Goal: Information Seeking & Learning: Learn about a topic

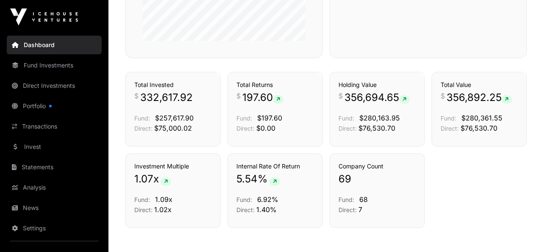
scroll to position [562, 0]
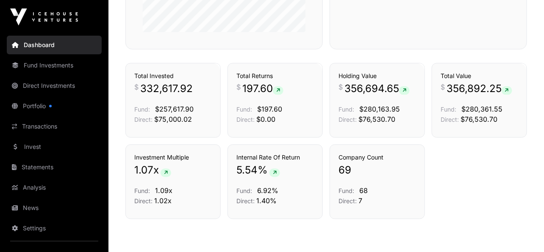
click at [71, 67] on link "Fund Investments" at bounding box center [54, 65] width 95 height 19
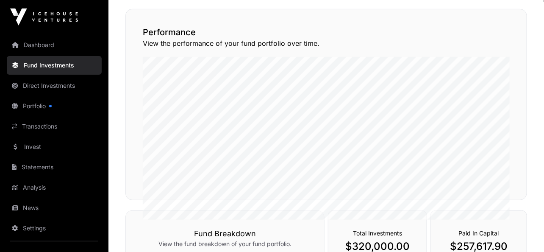
scroll to position [51, 0]
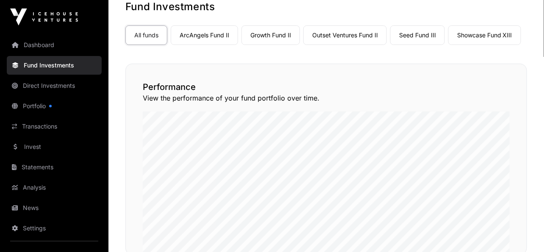
click at [212, 34] on link "ArcAngels Fund II" at bounding box center [204, 34] width 67 height 19
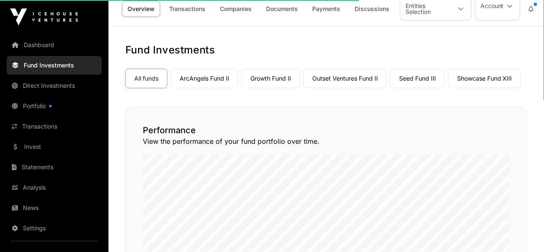
scroll to position [7, 0]
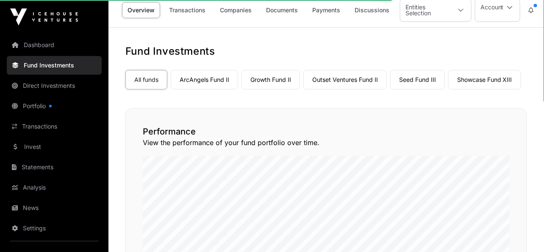
click at [205, 78] on link "ArcAngels Fund II" at bounding box center [204, 79] width 67 height 19
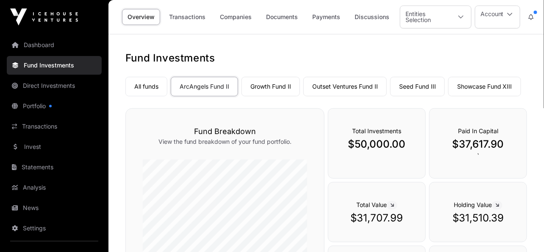
click at [266, 83] on link "Growth Fund II" at bounding box center [271, 86] width 58 height 19
click at [283, 87] on link "Growth Fund II" at bounding box center [271, 86] width 58 height 19
click at [340, 85] on link "Outset Ventures Fund II" at bounding box center [344, 86] width 83 height 19
click at [417, 85] on link "Seed Fund III" at bounding box center [417, 86] width 55 height 19
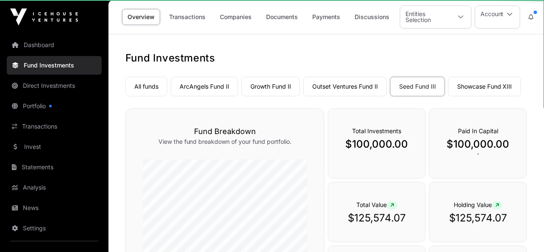
click at [421, 86] on link "Seed Fund III" at bounding box center [417, 86] width 55 height 19
click at [486, 89] on link "Showcase Fund XIII" at bounding box center [484, 86] width 73 height 19
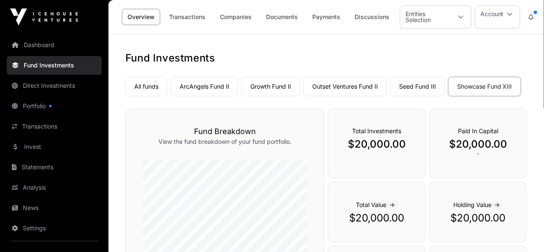
click at [419, 77] on link "Seed Fund III" at bounding box center [417, 86] width 55 height 19
click at [419, 82] on link "Seed Fund III" at bounding box center [417, 86] width 55 height 19
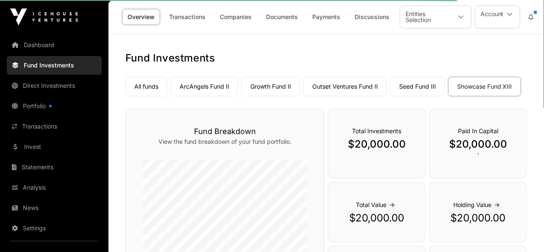
click at [416, 86] on link "Seed Fund III" at bounding box center [417, 86] width 55 height 19
click at [431, 85] on link "Seed Fund III" at bounding box center [417, 86] width 55 height 19
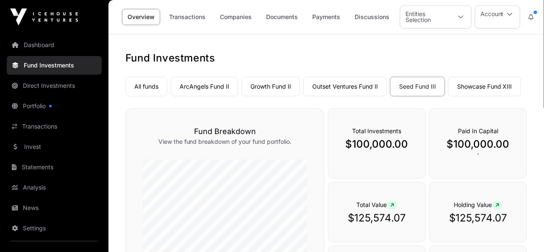
click at [202, 89] on link "ArcAngels Fund II" at bounding box center [204, 86] width 67 height 19
click at [356, 92] on link "Outset Ventures Fund II" at bounding box center [344, 86] width 83 height 19
click at [273, 89] on link "Growth Fund II" at bounding box center [271, 86] width 58 height 19
